Goal: Find specific page/section: Find specific page/section

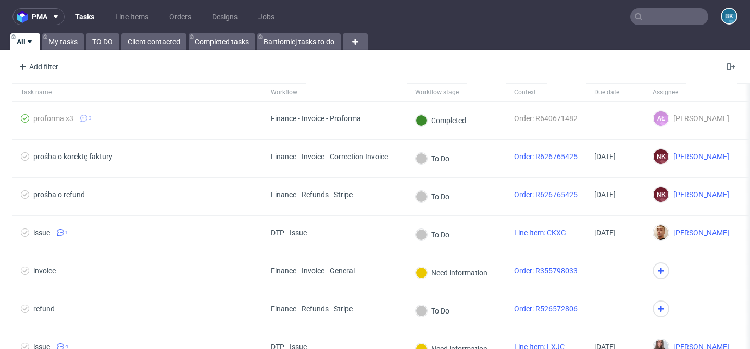
click at [663, 18] on input "text" at bounding box center [669, 16] width 78 height 17
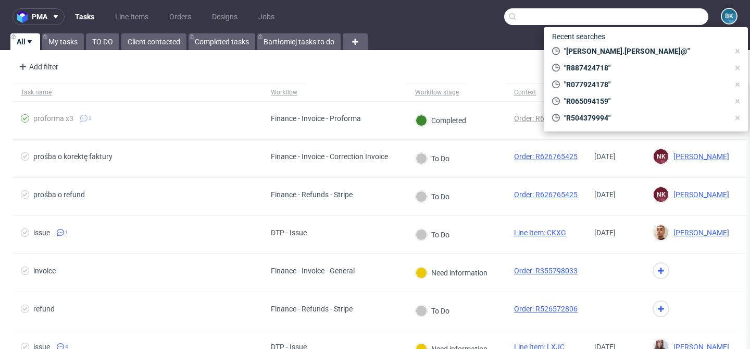
paste input "[EMAIL_ADDRESS][DOMAIN_NAME]"
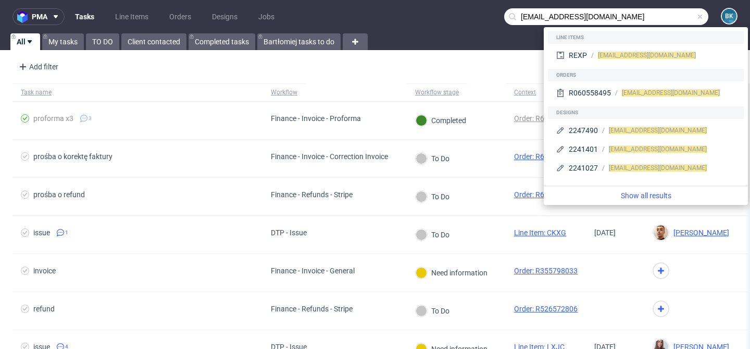
type input "[EMAIL_ADDRESS][DOMAIN_NAME]"
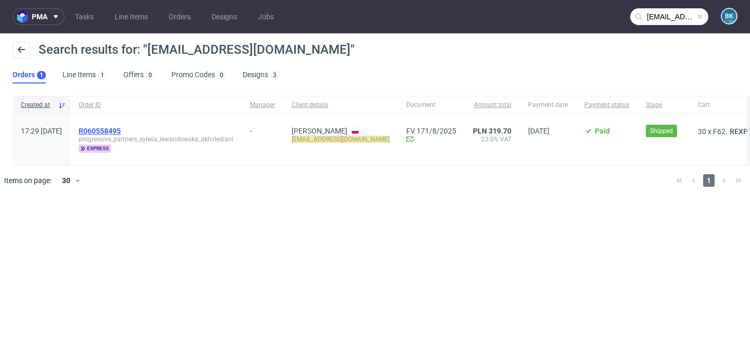
click at [121, 128] on span "R060558495" at bounding box center [100, 131] width 42 height 8
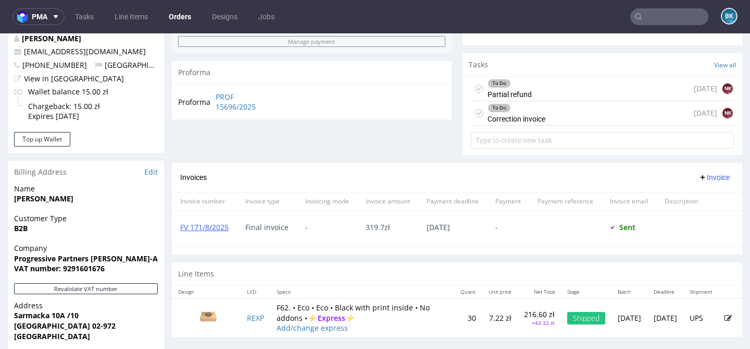
scroll to position [354, 0]
click at [563, 100] on div "To Do Partial refund [DATE] NK" at bounding box center [602, 88] width 263 height 24
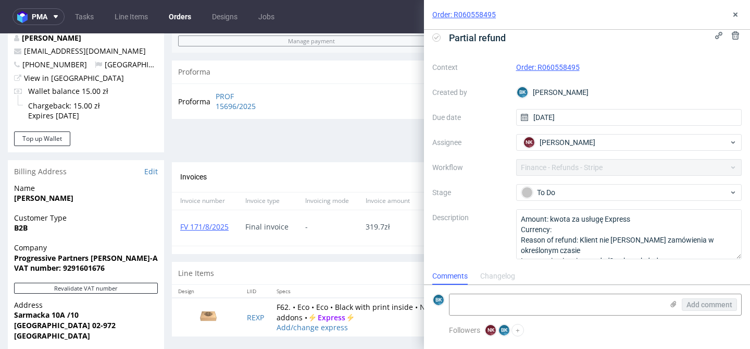
scroll to position [8, 0]
click at [737, 14] on use at bounding box center [736, 15] width 4 height 4
